Goal: Task Accomplishment & Management: Manage account settings

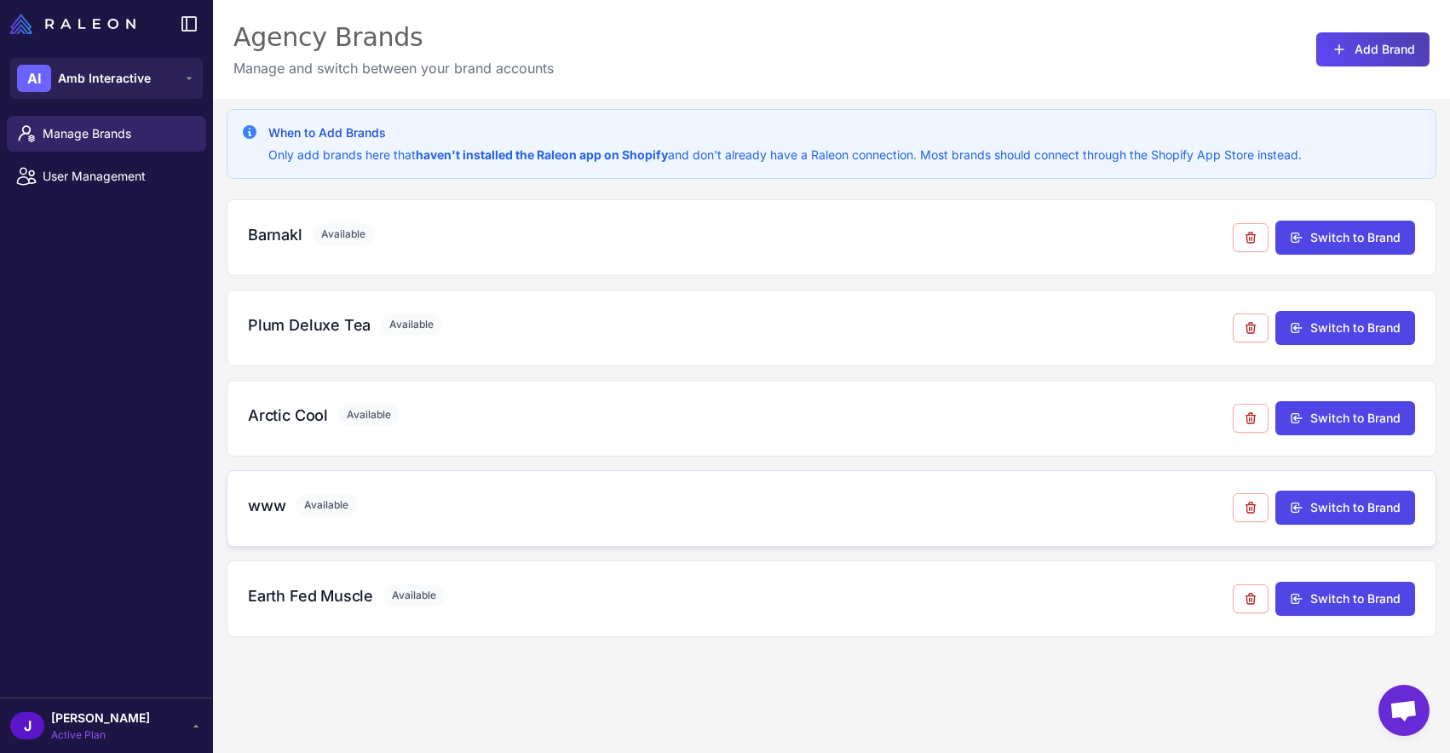
click at [334, 518] on div "www Available" at bounding box center [740, 509] width 985 height 30
click at [256, 515] on h3 "www" at bounding box center [266, 505] width 37 height 23
click at [1348, 510] on button "Switch to Brand" at bounding box center [1345, 508] width 140 height 34
